Goal: Information Seeking & Learning: Learn about a topic

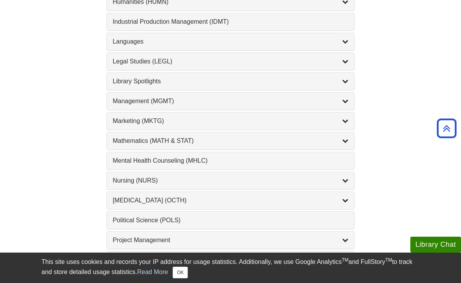
scroll to position [656, 0]
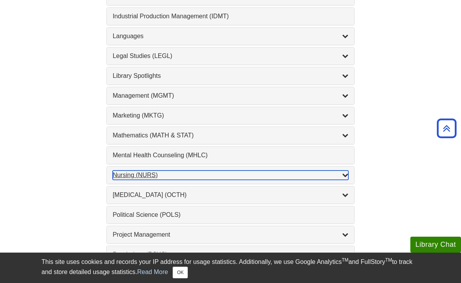
click at [345, 177] on icon "List of Subjects" at bounding box center [345, 175] width 6 height 6
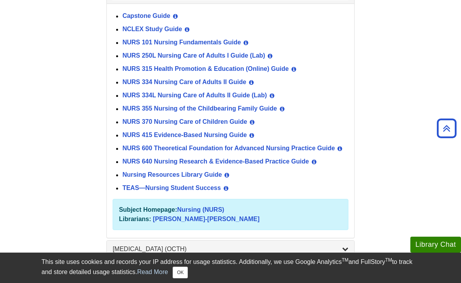
scroll to position [838, 0]
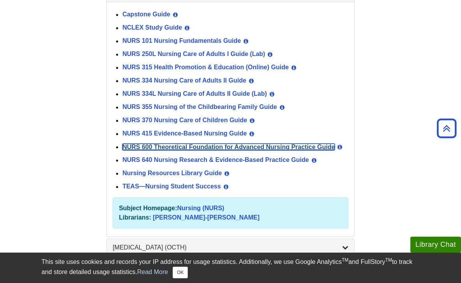
click at [202, 146] on link "NURS 600 Theoretical Foundation for Advanced Nursing Practice Guide" at bounding box center [228, 147] width 212 height 7
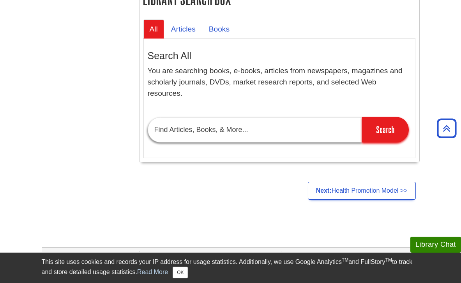
scroll to position [662, 0]
click at [196, 134] on input "text" at bounding box center [255, 129] width 214 height 25
type input "intersystem model"
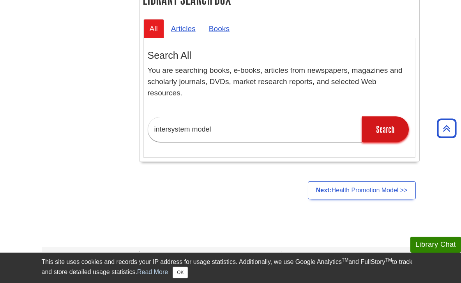
click at [388, 131] on input "Search" at bounding box center [385, 130] width 47 height 26
